Goal: Information Seeking & Learning: Find specific page/section

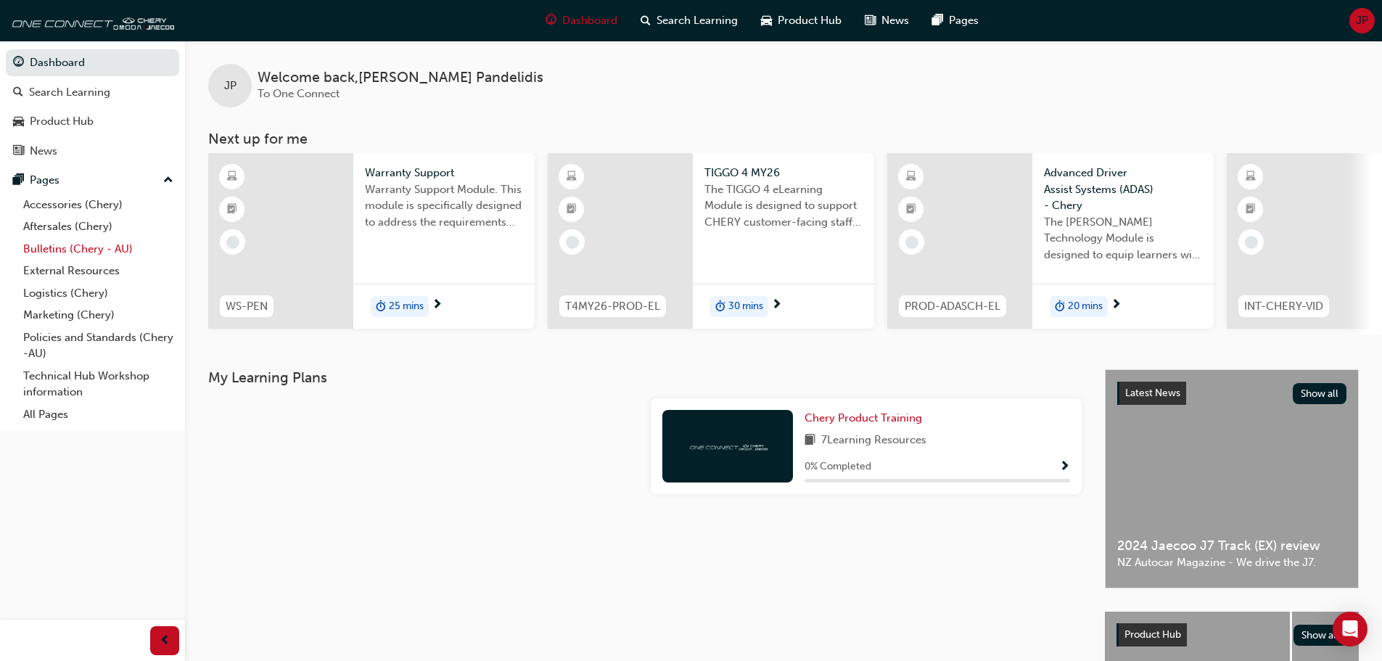
click at [65, 246] on link "Bulletins (Chery - AU)" at bounding box center [98, 249] width 162 height 22
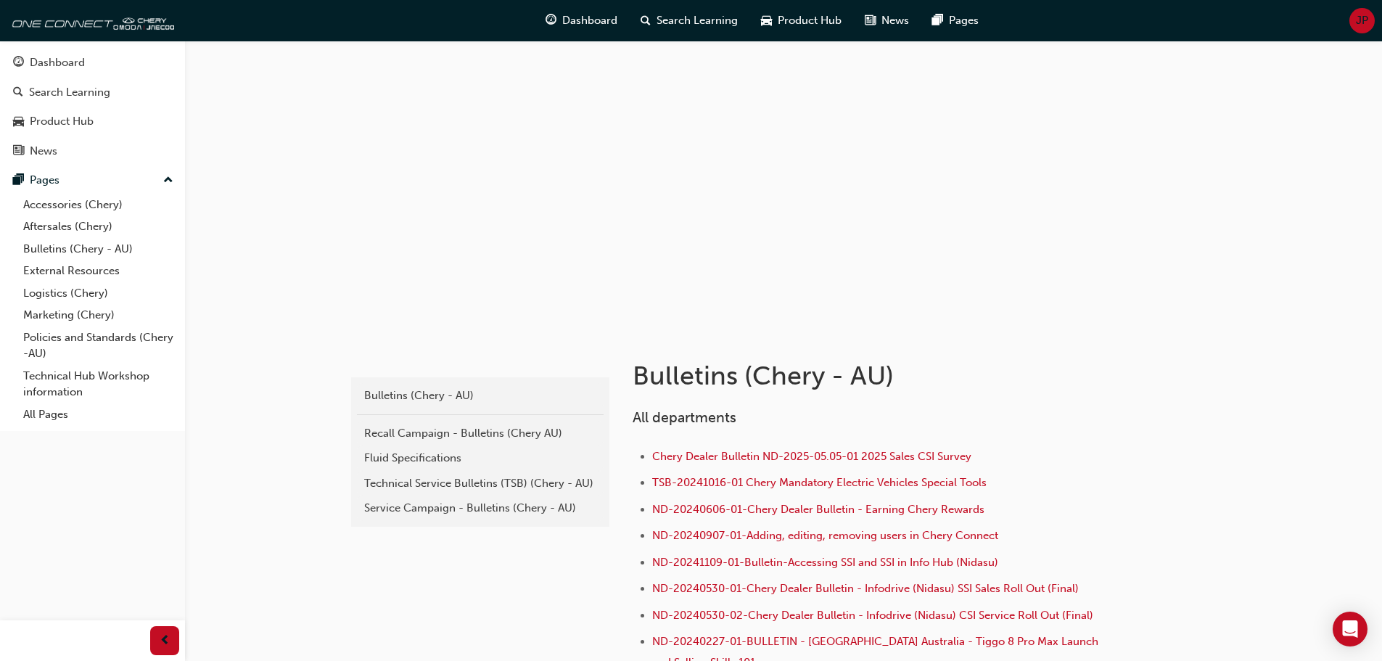
click at [1208, 17] on div "Dashboard Search Learning Product Hub News Pages JP" at bounding box center [691, 20] width 1382 height 41
click at [67, 243] on link "Bulletins (Chery - AU)" at bounding box center [98, 249] width 162 height 22
click at [54, 223] on link "Aftersales (Chery)" at bounding box center [98, 226] width 162 height 22
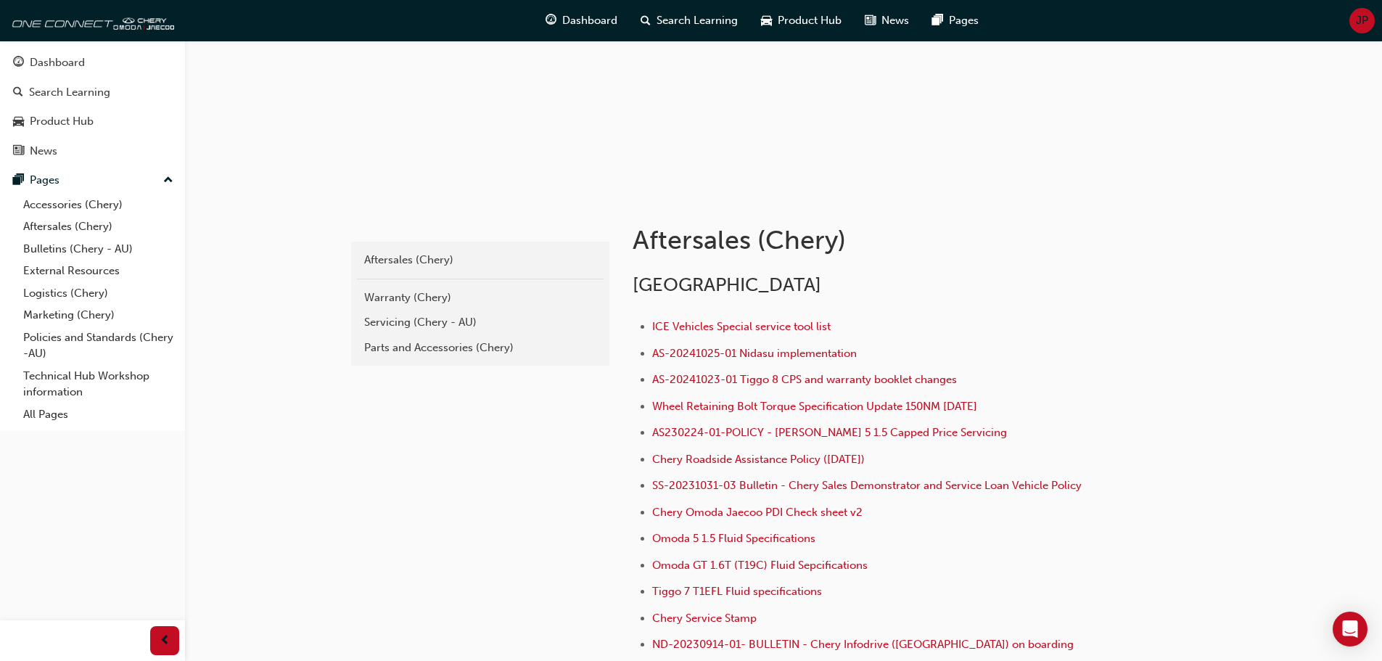
scroll to position [145, 0]
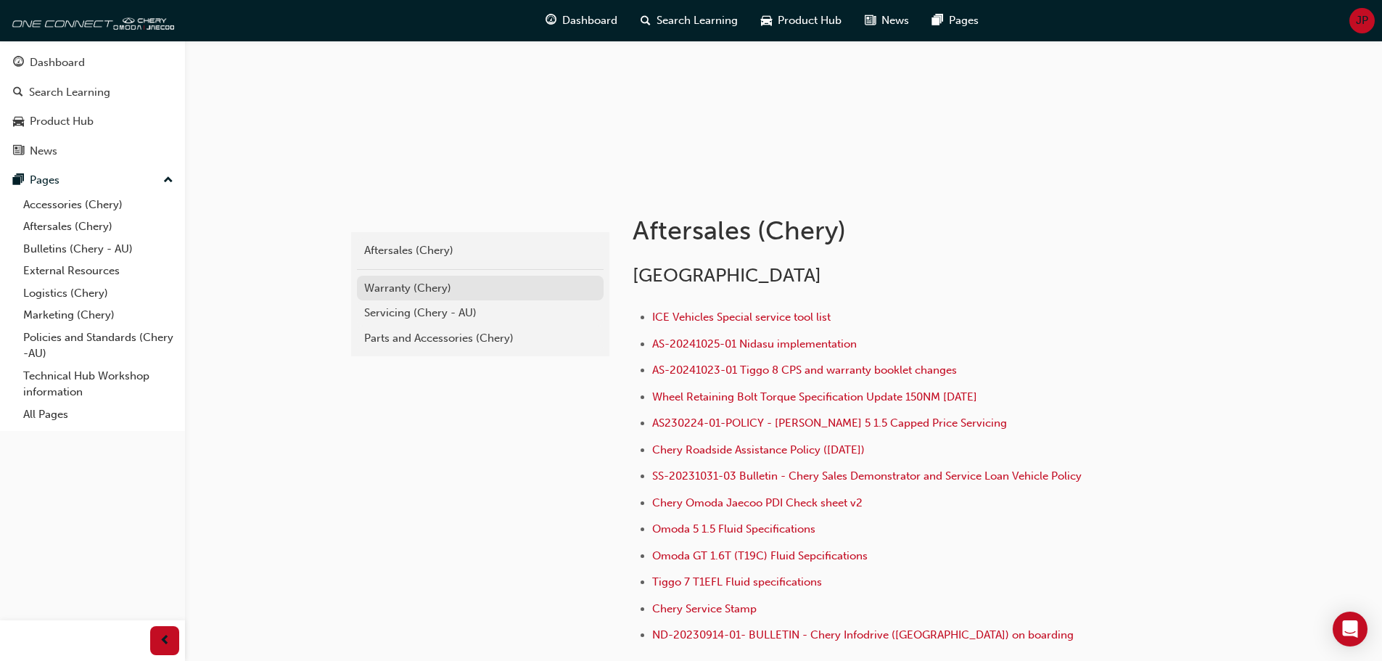
click at [397, 282] on div "Warranty (Chery)" at bounding box center [480, 288] width 232 height 17
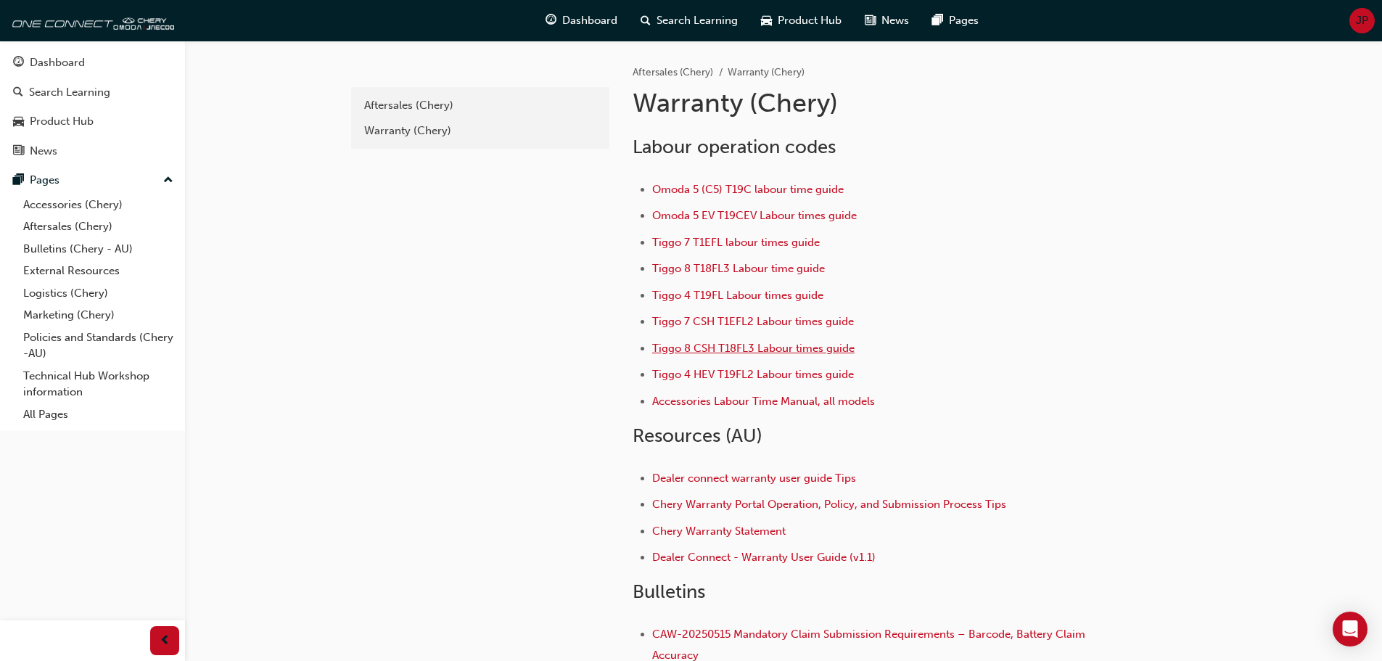
click at [753, 345] on span "Tiggo 8 CSH T18FL3 Labour times guide" at bounding box center [753, 348] width 202 height 13
click at [730, 265] on span "Tiggo 8 T18FL3 Labour time guide" at bounding box center [738, 268] width 173 height 13
click at [718, 342] on span "Tiggo 8 CSH T18FL3 Labour times guide" at bounding box center [753, 348] width 202 height 13
click at [718, 346] on span "Tiggo 8 CSH T18FL3 Labour times guide" at bounding box center [753, 348] width 202 height 13
